Goal: Transaction & Acquisition: Purchase product/service

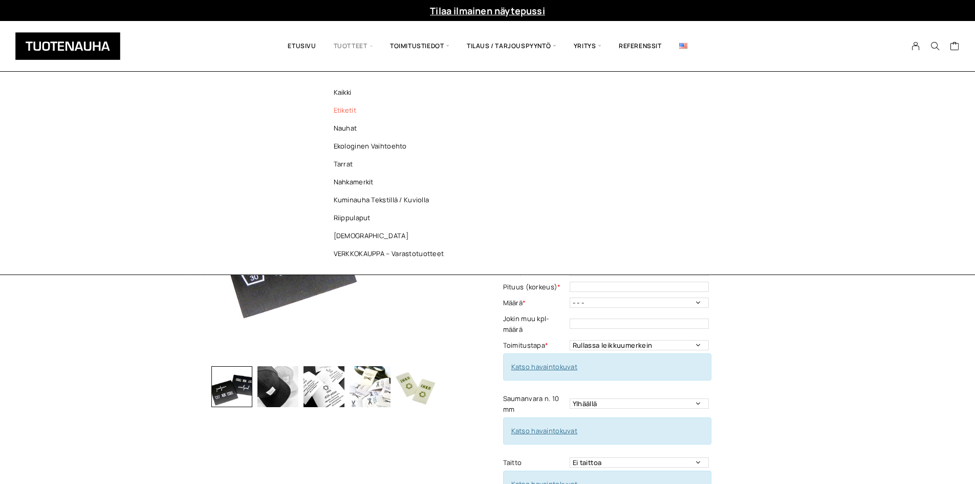
click at [358, 112] on link "Etiketit" at bounding box center [391, 110] width 148 height 18
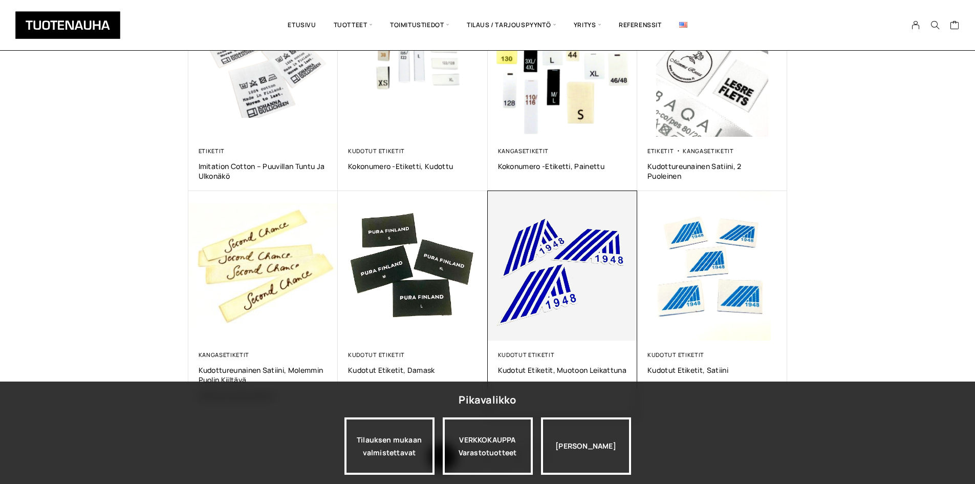
scroll to position [563, 0]
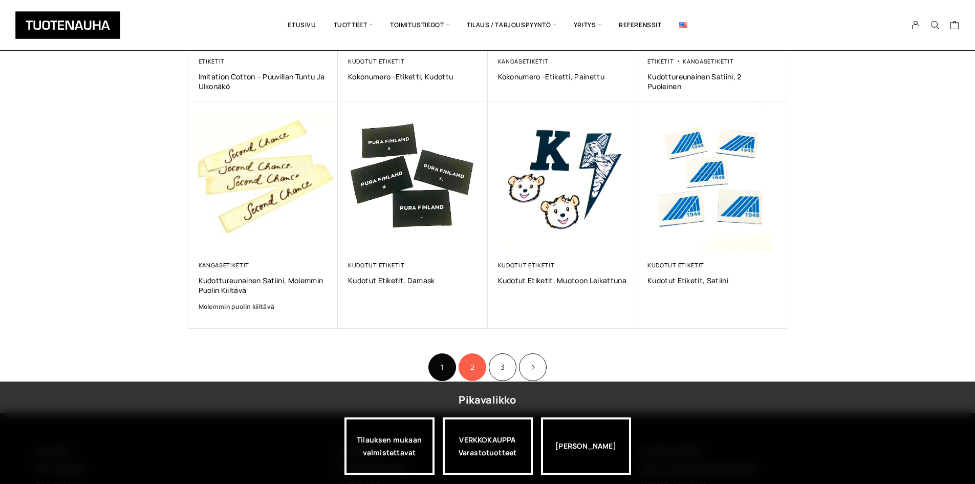
click at [470, 370] on link "2" at bounding box center [472, 367] width 28 height 28
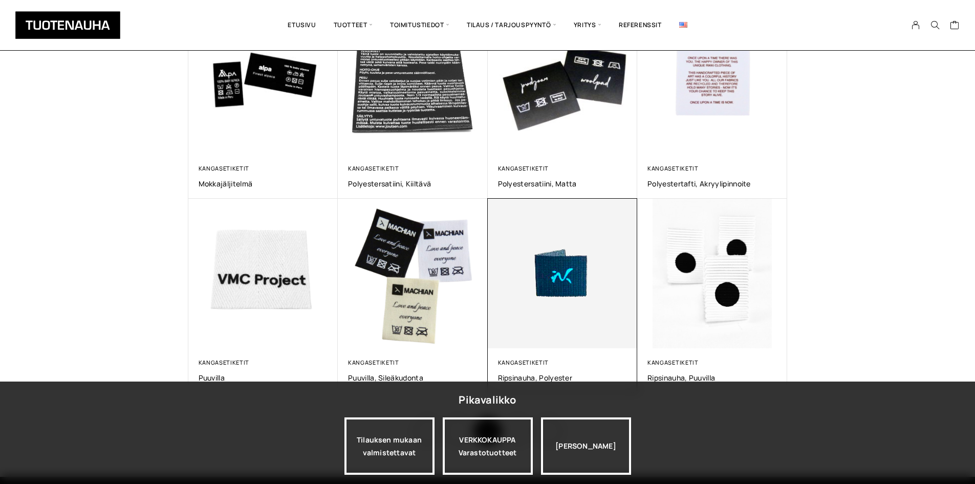
scroll to position [512, 0]
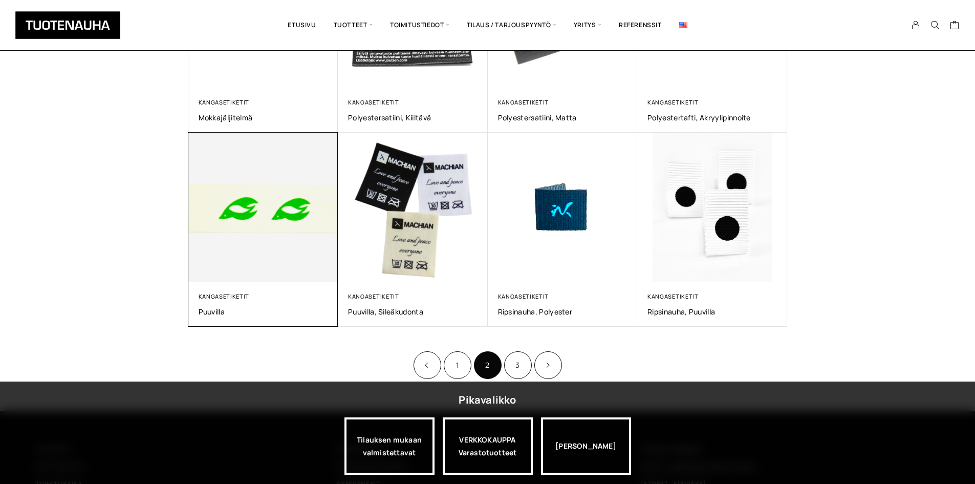
click at [252, 213] on img at bounding box center [262, 206] width 157 height 157
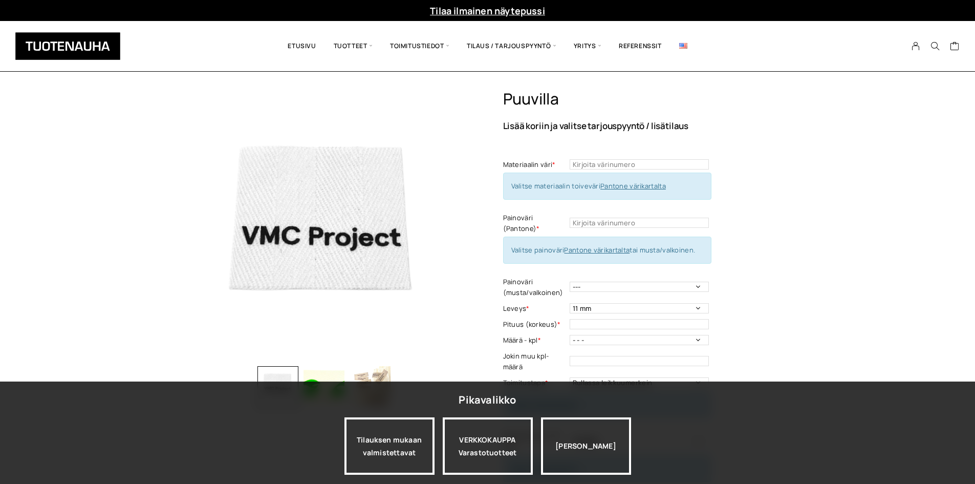
drag, startPoint x: 943, startPoint y: 236, endPoint x: 904, endPoint y: 226, distance: 40.3
click at [943, 236] on div "Puuvilla Lisää koriin ja valitse tarjouspyyntö / lisätilaus Materiaalin väri * …" at bounding box center [487, 476] width 975 height 773
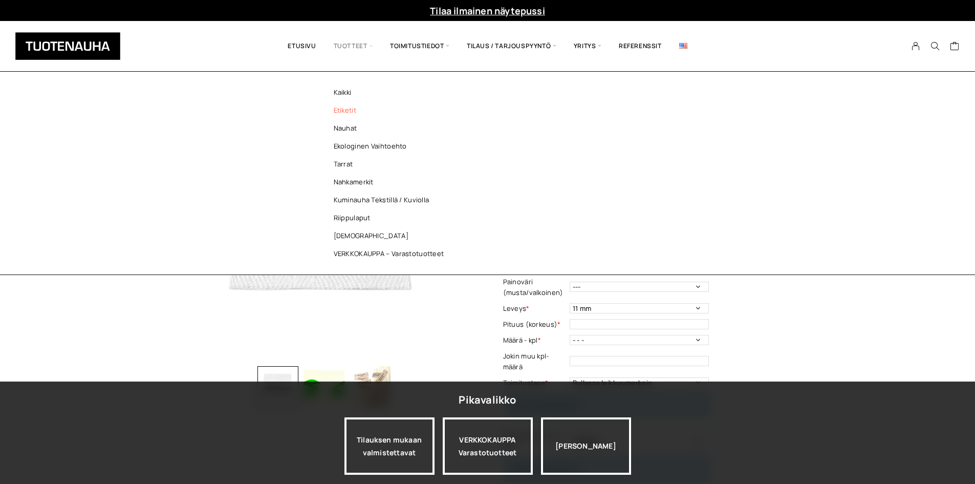
click at [356, 110] on link "Etiketit" at bounding box center [391, 110] width 148 height 18
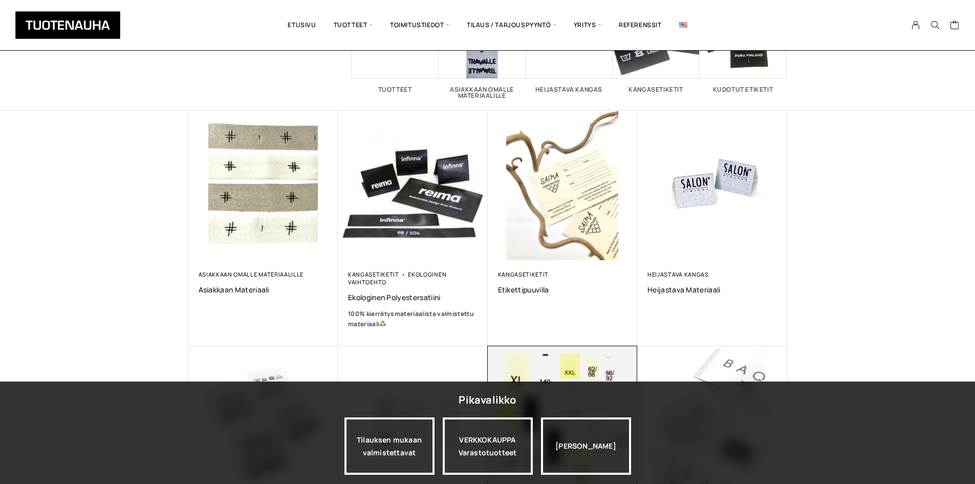
scroll to position [256, 0]
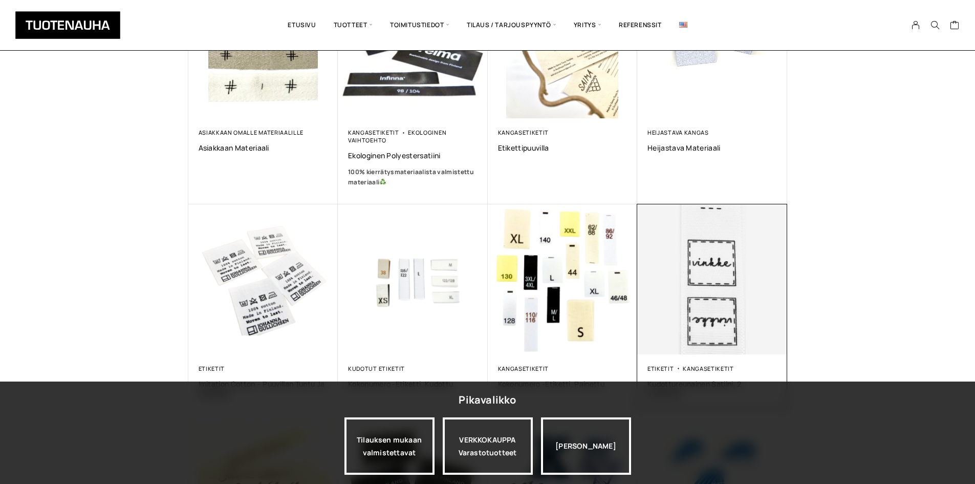
click at [669, 256] on img at bounding box center [712, 279] width 157 height 157
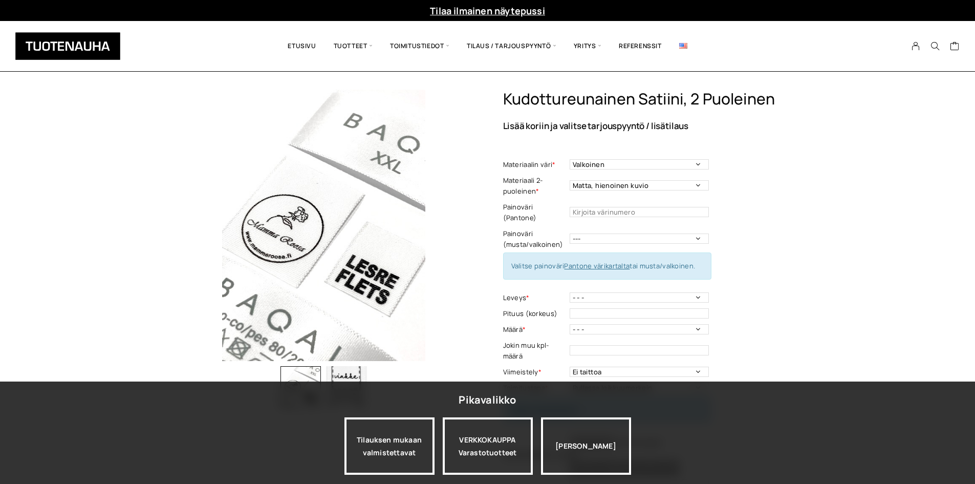
click at [98, 222] on div "Kudottureunainen satiini, 2 puoleinen Lisää koriin ja valitse tarjouspyyntö / l…" at bounding box center [487, 406] width 975 height 632
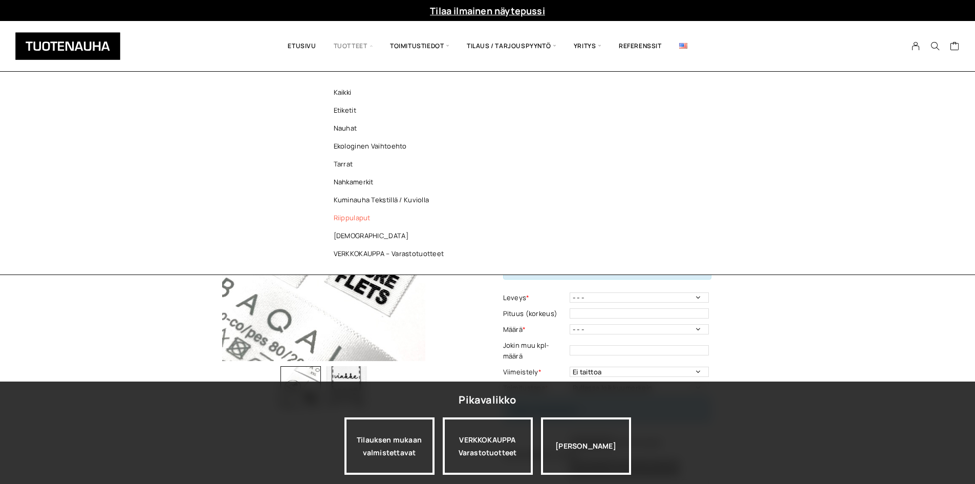
click at [356, 209] on link "Riippulaput" at bounding box center [391, 218] width 148 height 18
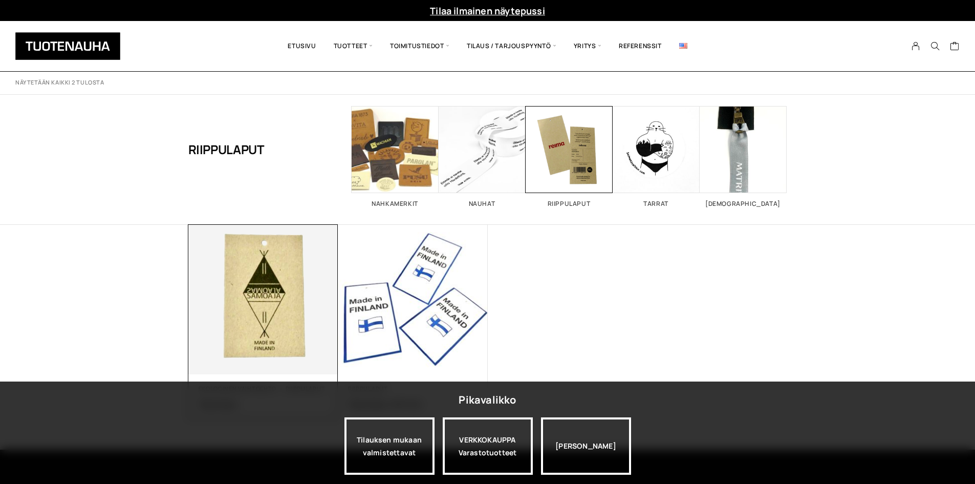
click at [282, 269] on img at bounding box center [262, 299] width 157 height 157
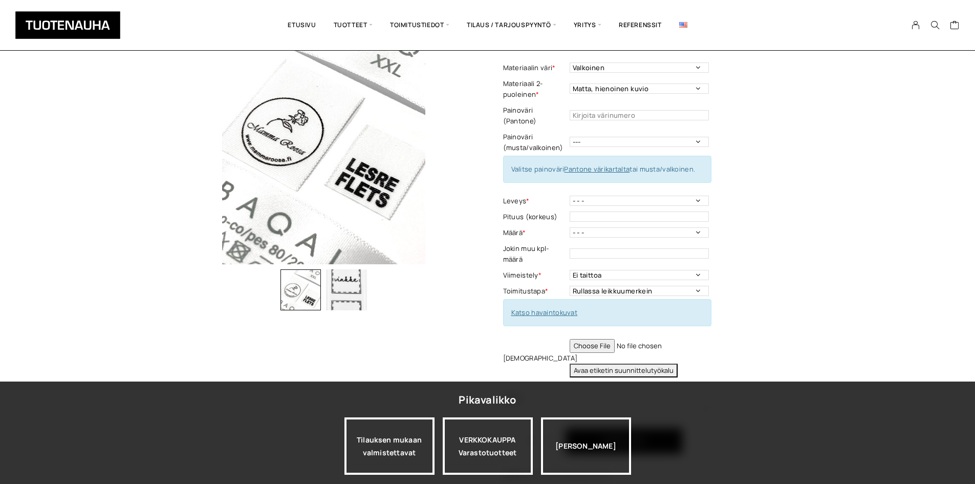
scroll to position [154, 0]
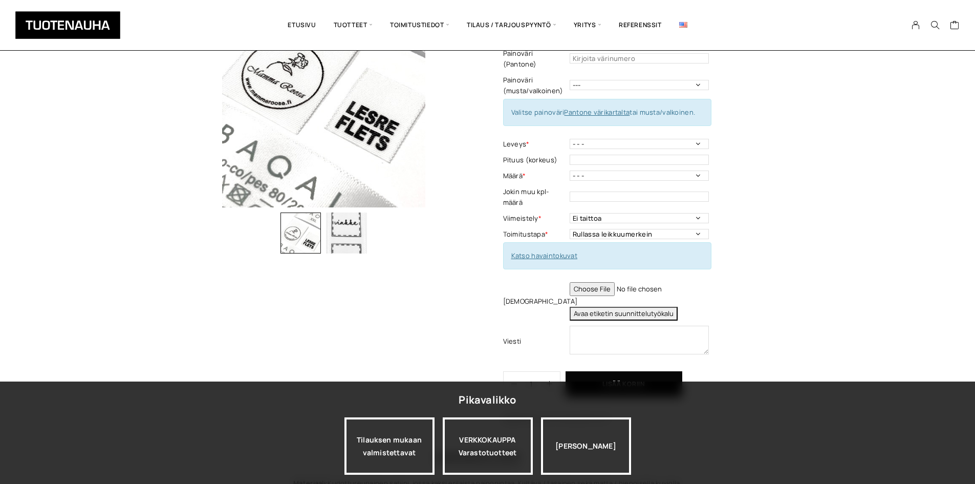
click at [356, 243] on img "button" at bounding box center [346, 232] width 41 height 41
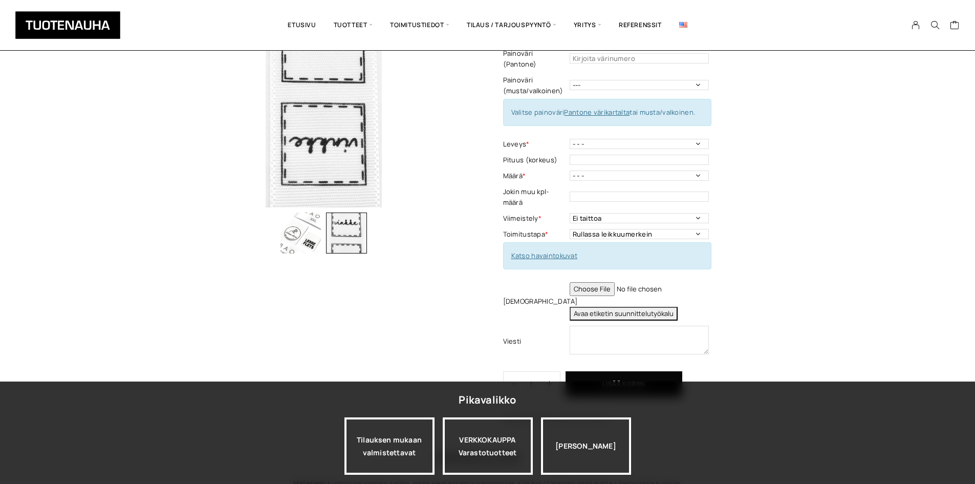
click at [293, 245] on img "button" at bounding box center [300, 232] width 41 height 41
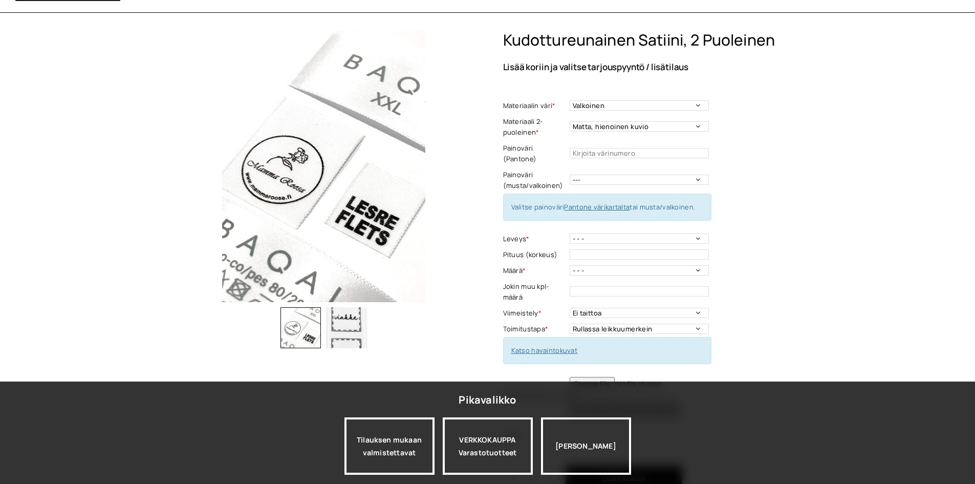
scroll to position [0, 0]
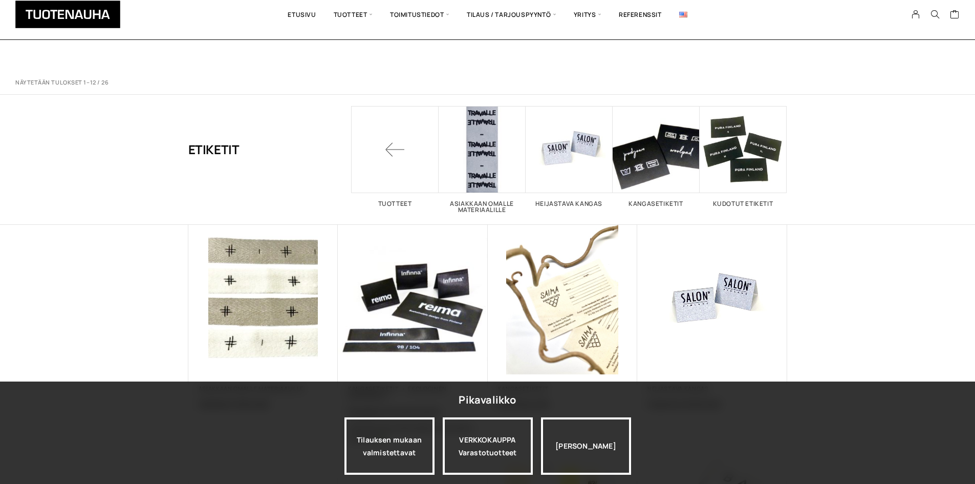
scroll to position [256, 0]
